Goal: Book appointment/travel/reservation

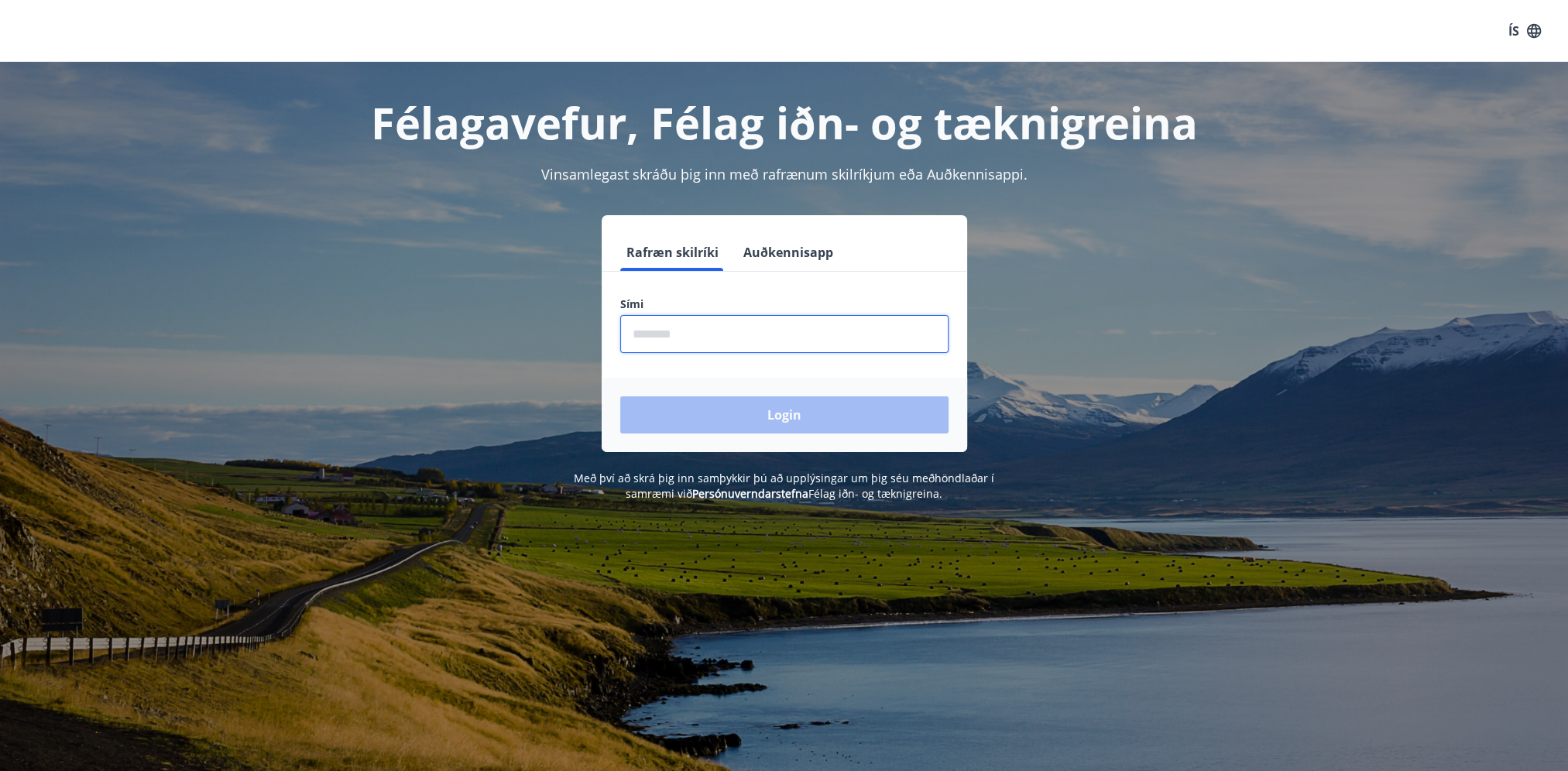
click at [713, 331] on input "phone" at bounding box center [784, 334] width 328 height 38
type input "********"
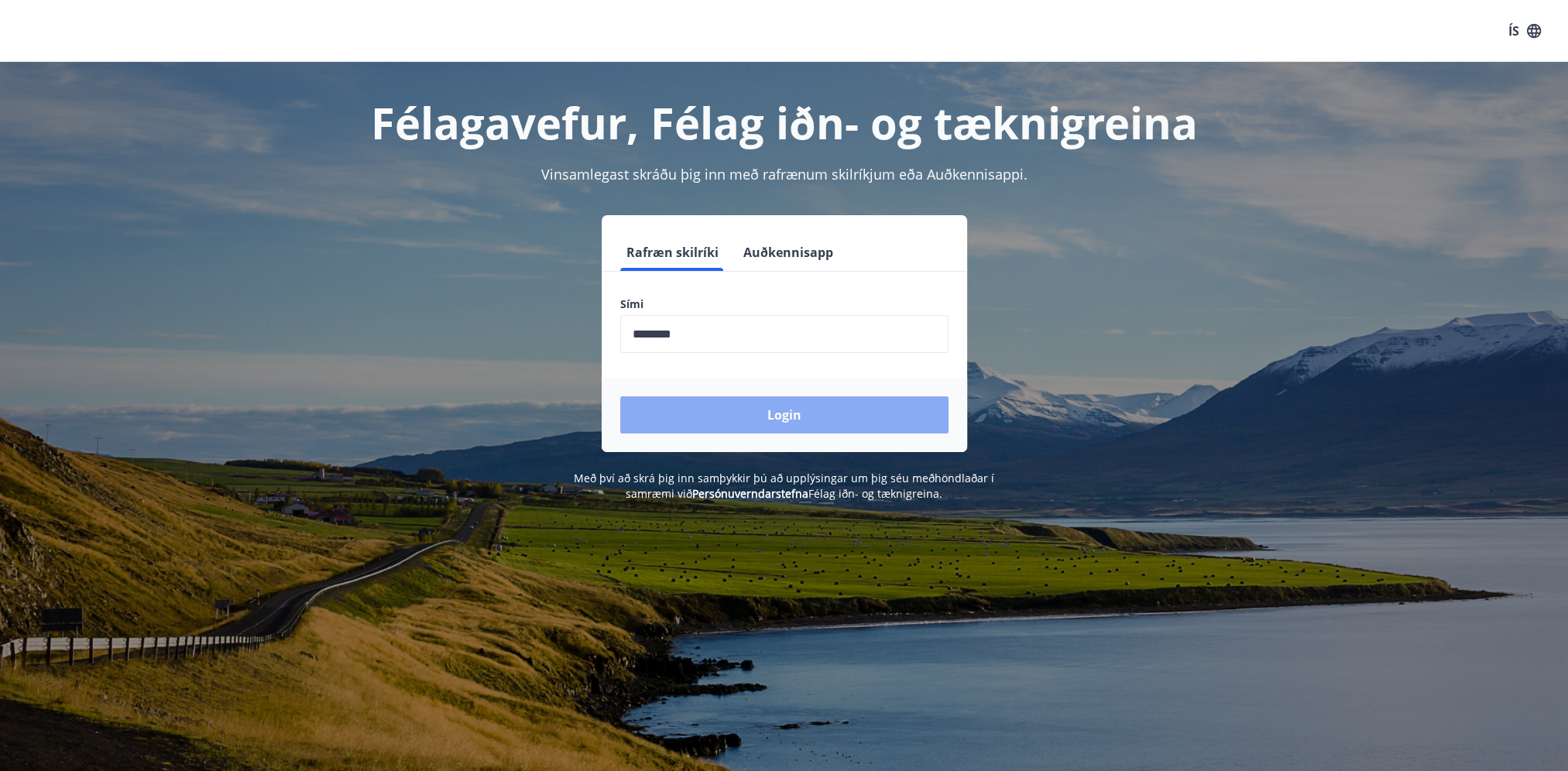
click at [734, 413] on button "Login" at bounding box center [784, 414] width 328 height 37
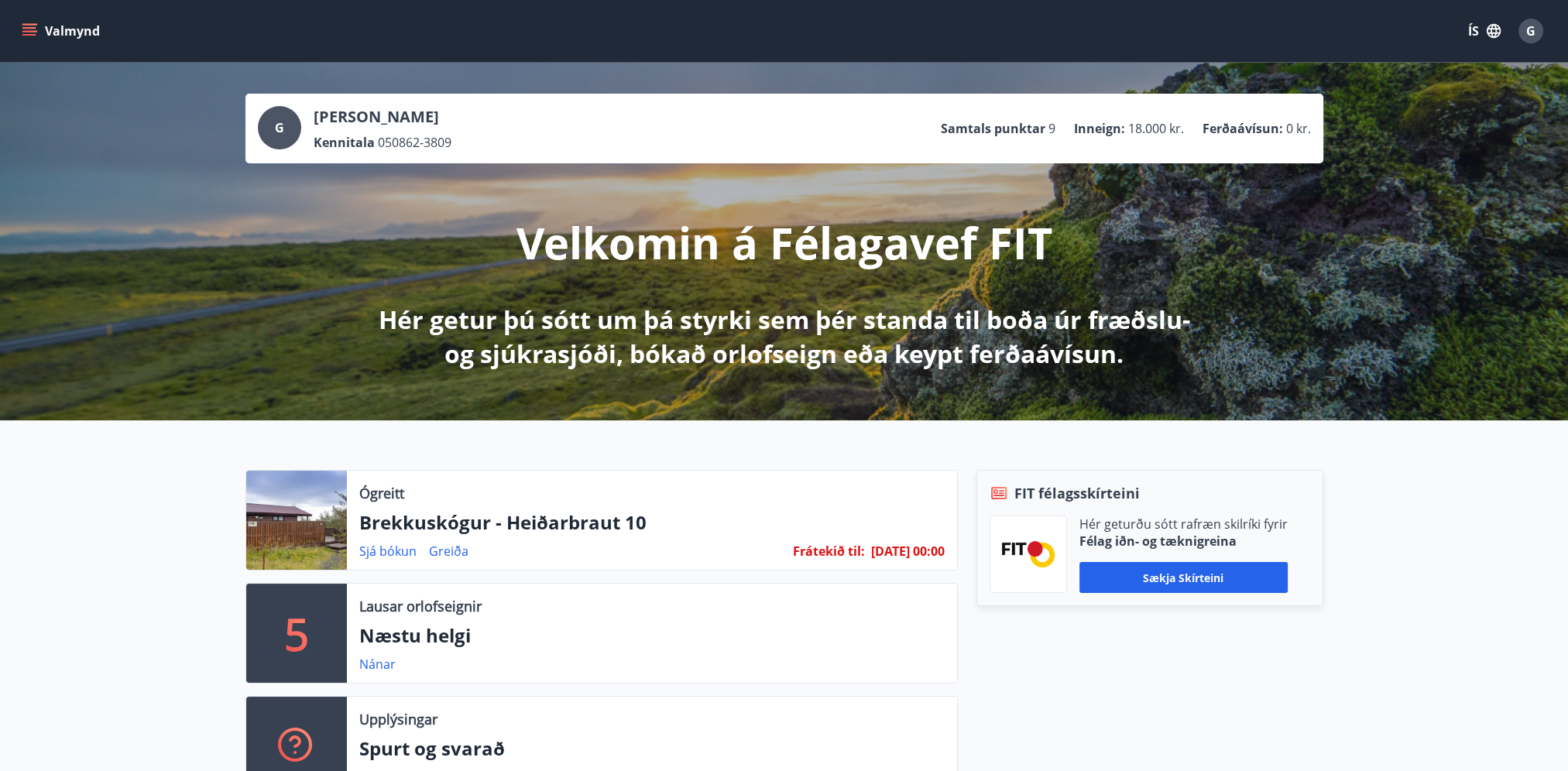
click at [30, 31] on icon "menu" at bounding box center [31, 31] width 17 height 2
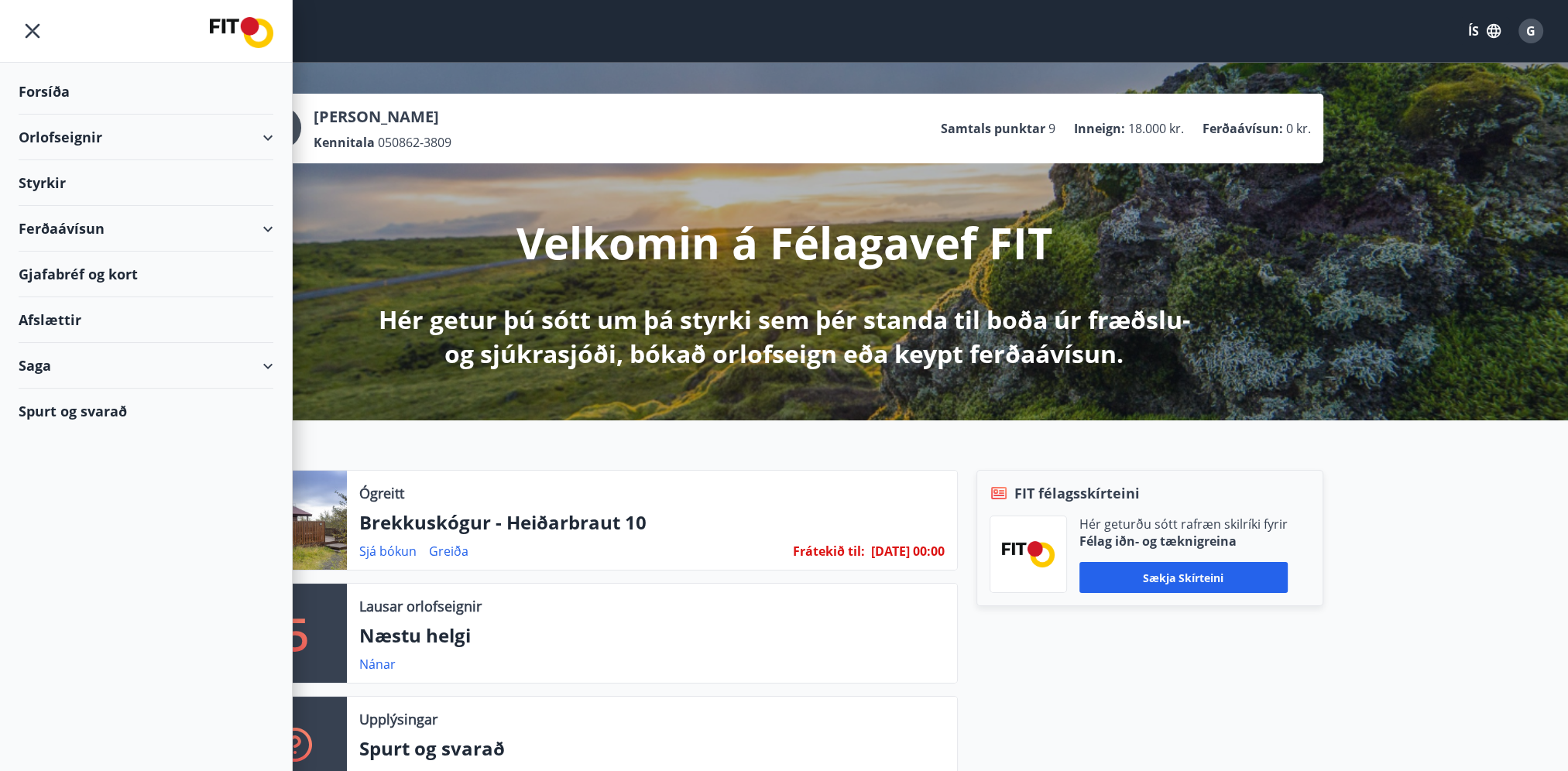
click at [263, 135] on div "Orlofseignir" at bounding box center [146, 137] width 255 height 46
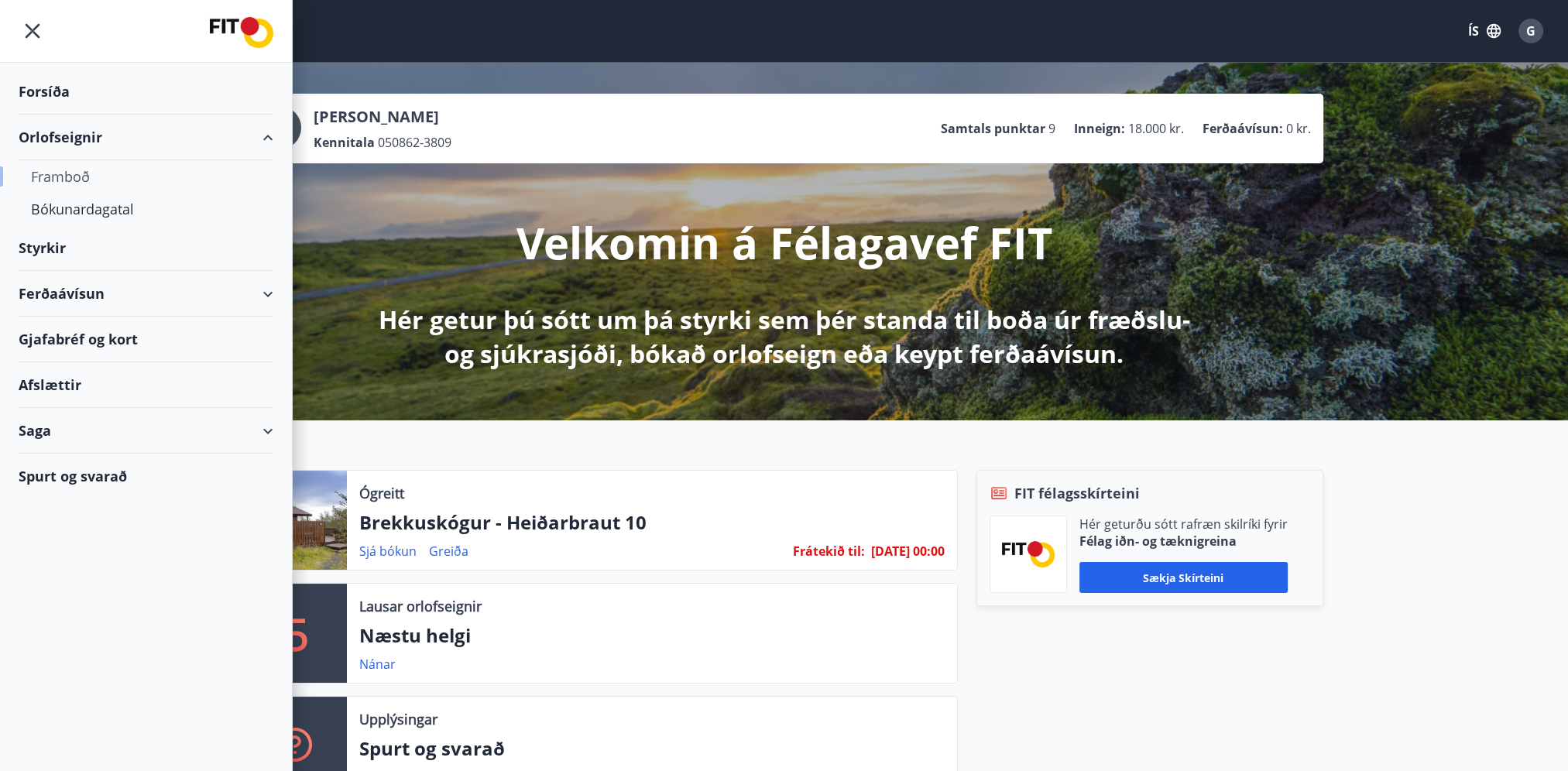
click at [57, 174] on div "Framboð" at bounding box center [146, 177] width 230 height 32
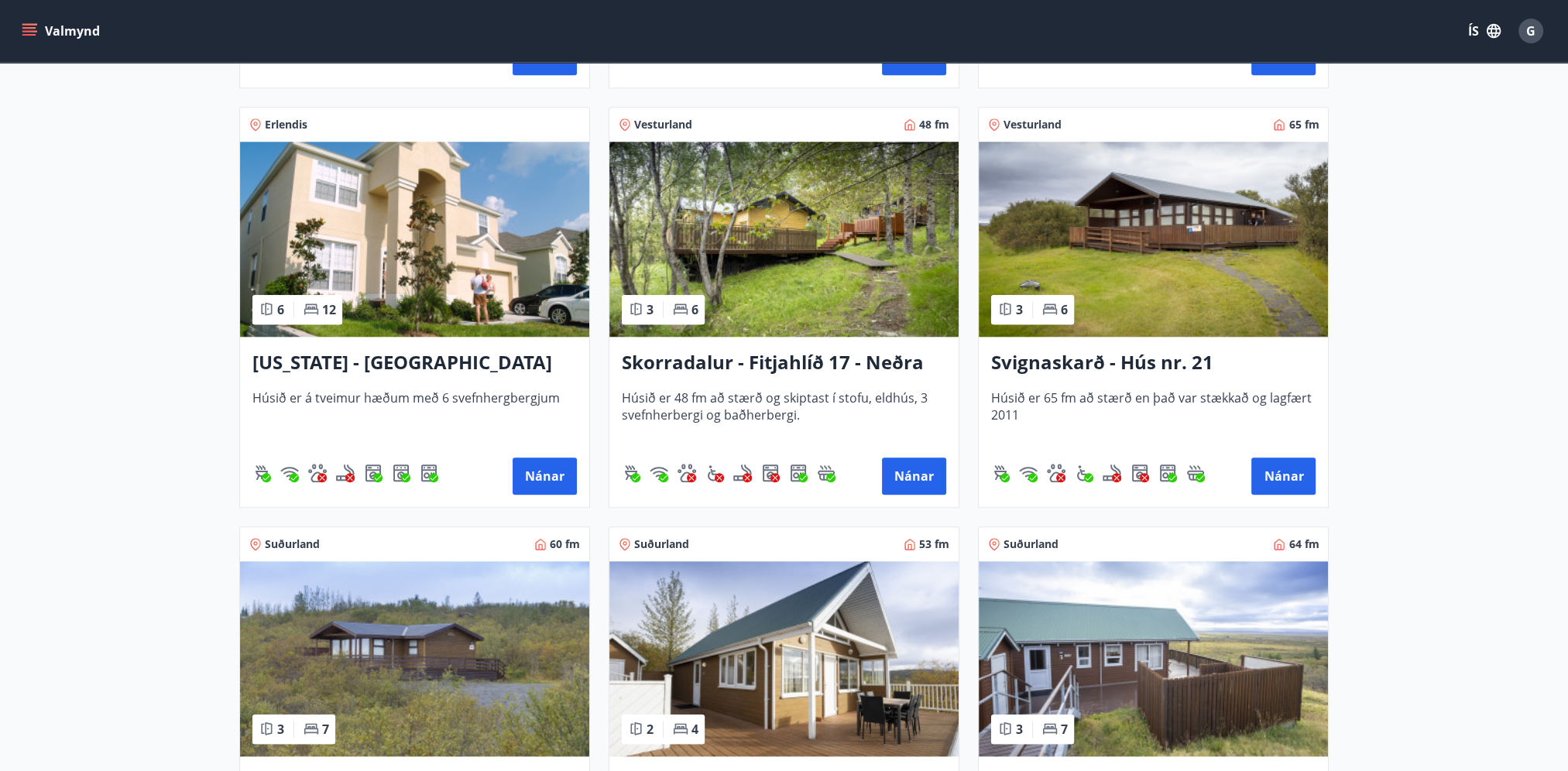
scroll to position [1935, 0]
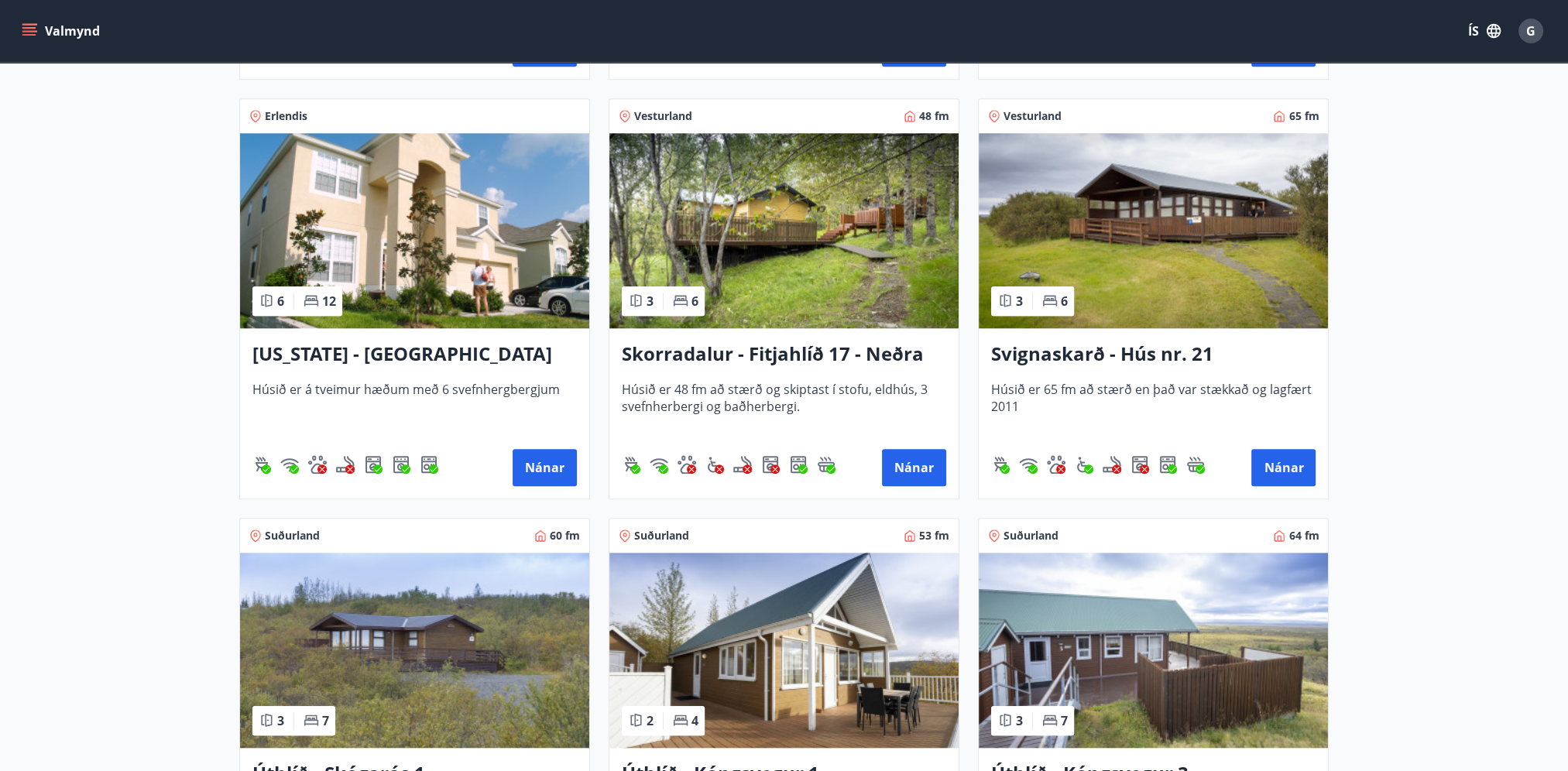
click at [320, 349] on h3 "Florida - Orlando" at bounding box center [414, 355] width 324 height 28
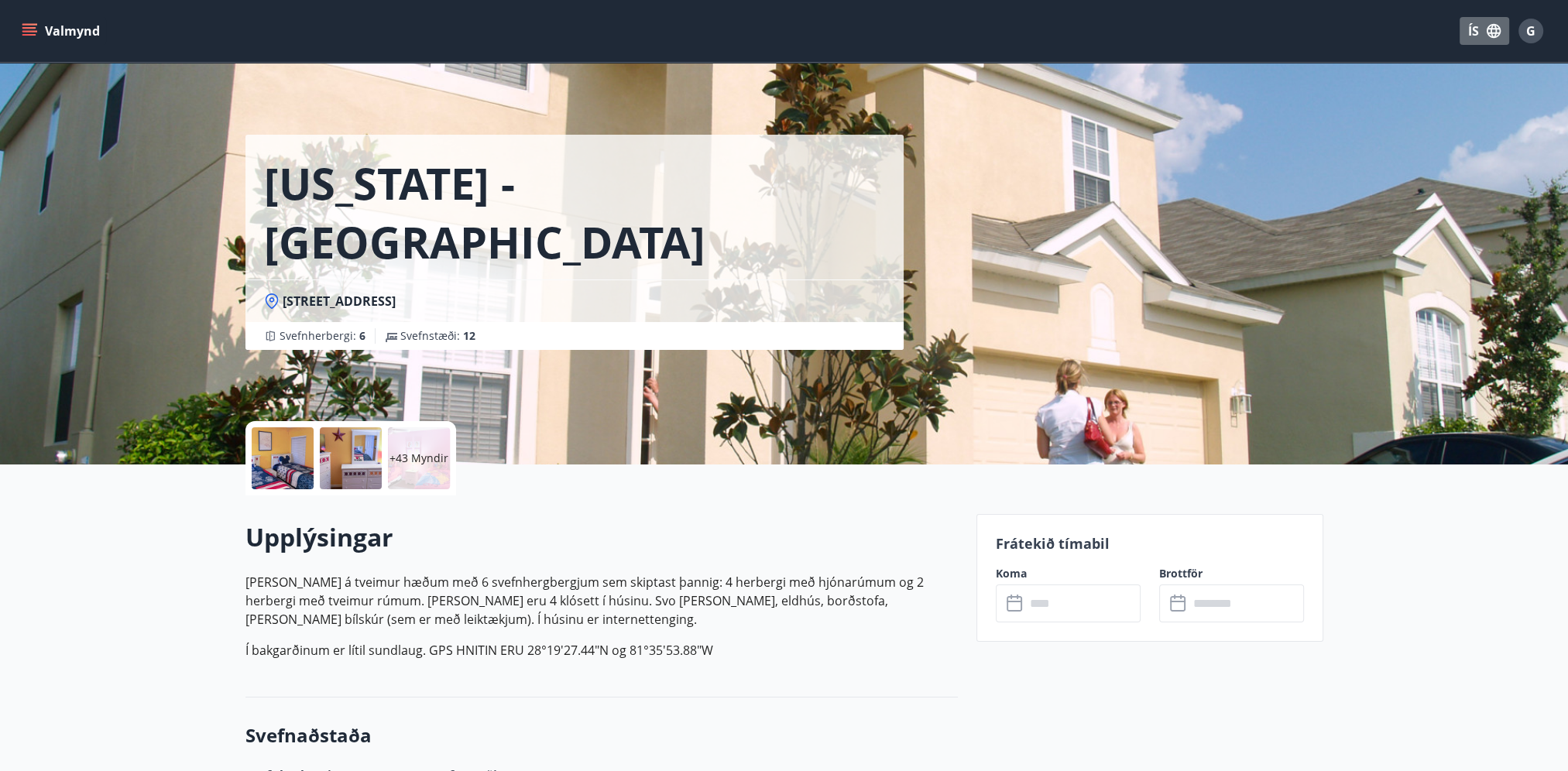
click at [1471, 28] on button "ÍS" at bounding box center [1484, 31] width 49 height 28
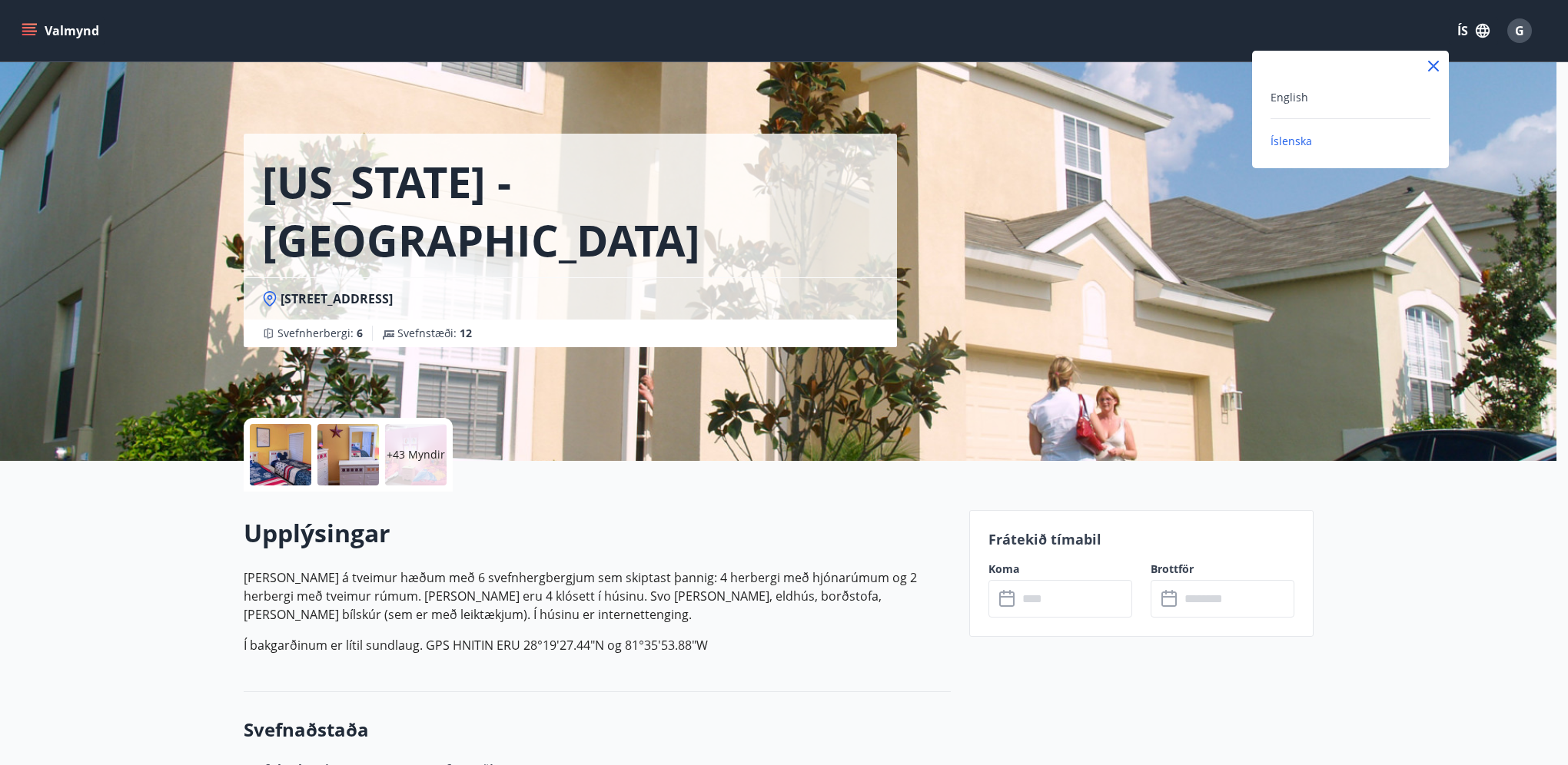
click at [1195, 36] on div at bounding box center [784, 382] width 1568 height 765
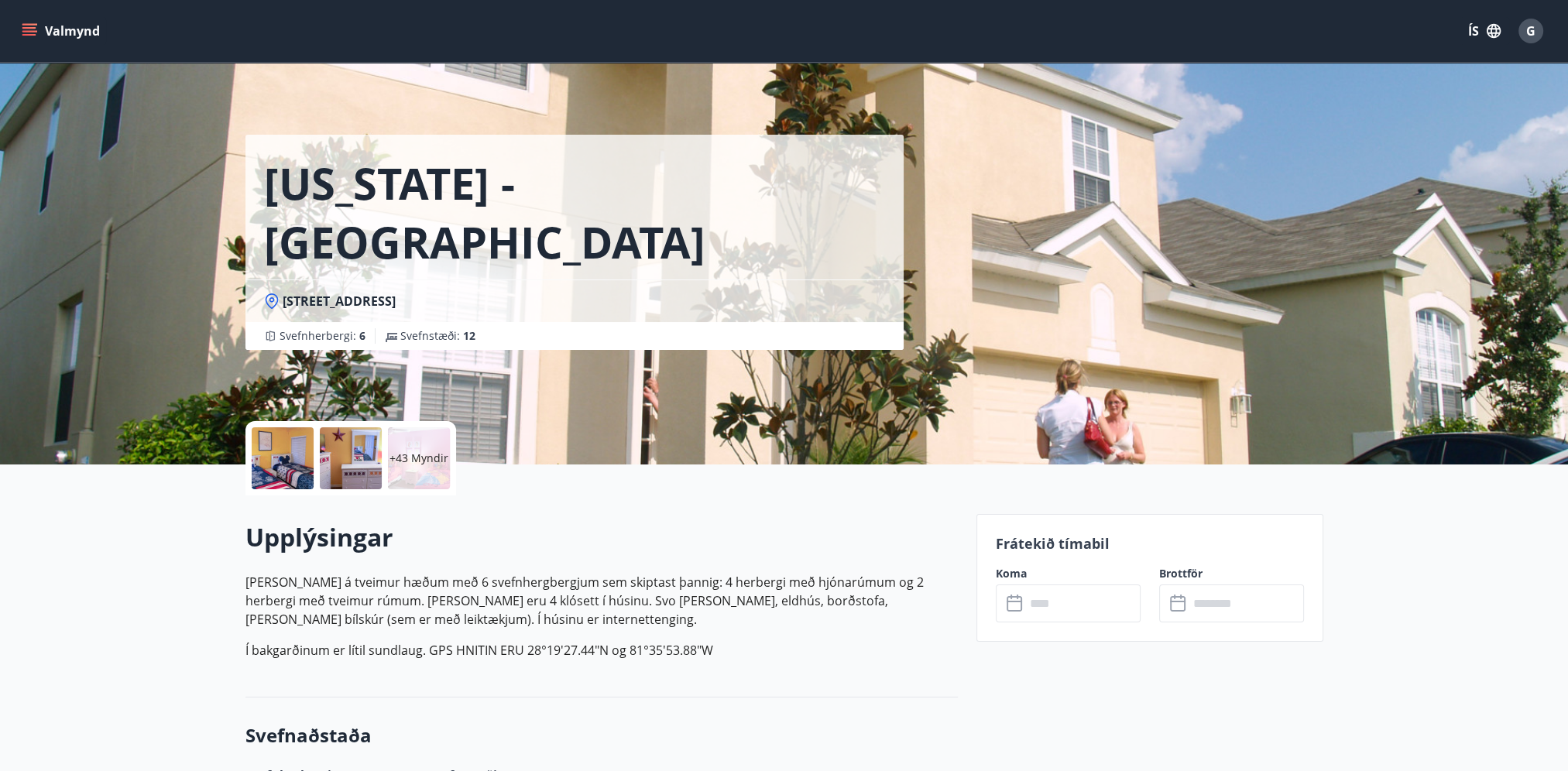
click at [1468, 28] on button "ÍS" at bounding box center [1484, 31] width 49 height 28
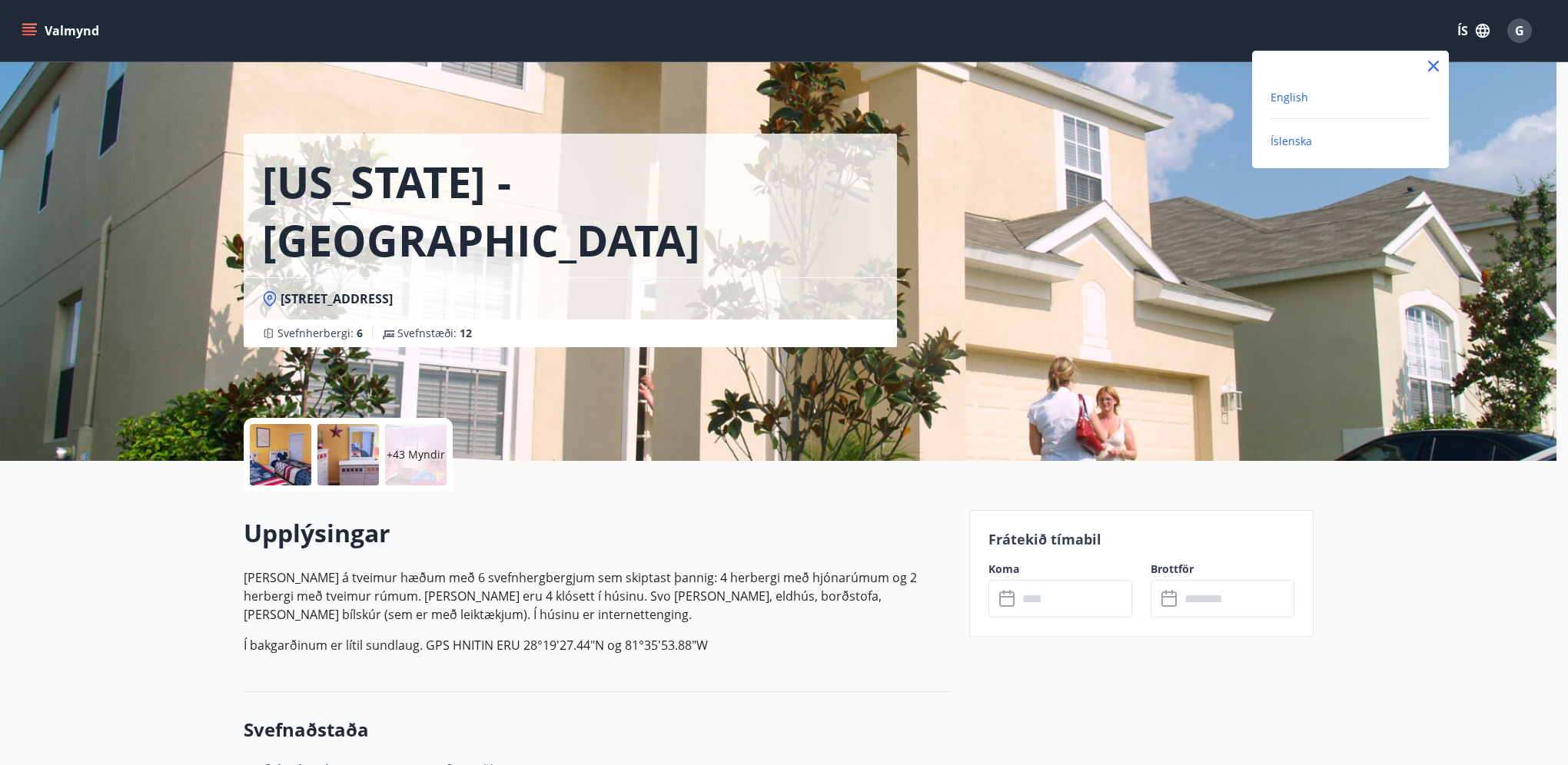
click at [1300, 94] on span "English" at bounding box center [1289, 97] width 37 height 15
